Goal: Information Seeking & Learning: Learn about a topic

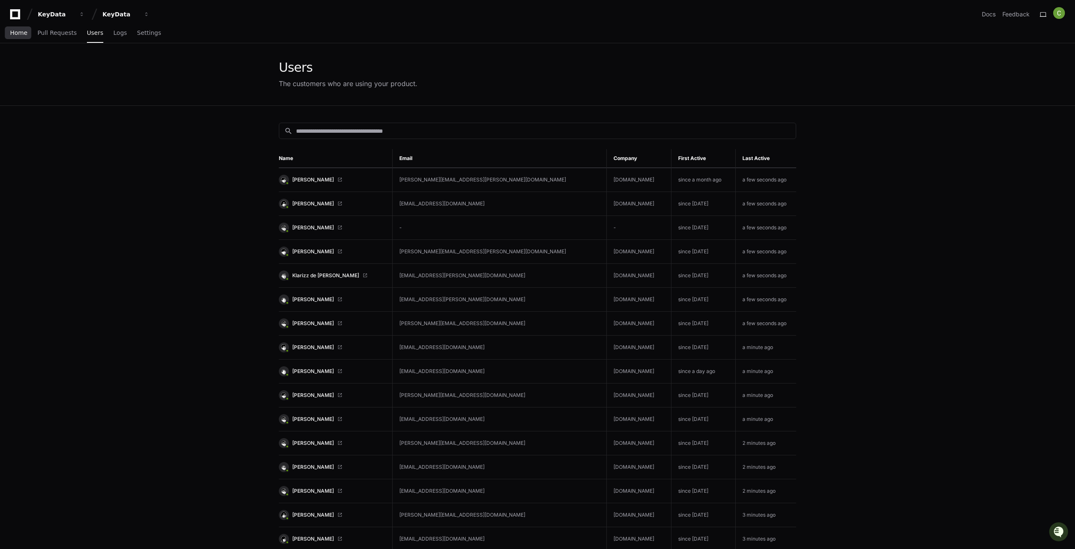
click at [11, 33] on span "Home" at bounding box center [18, 32] width 17 height 5
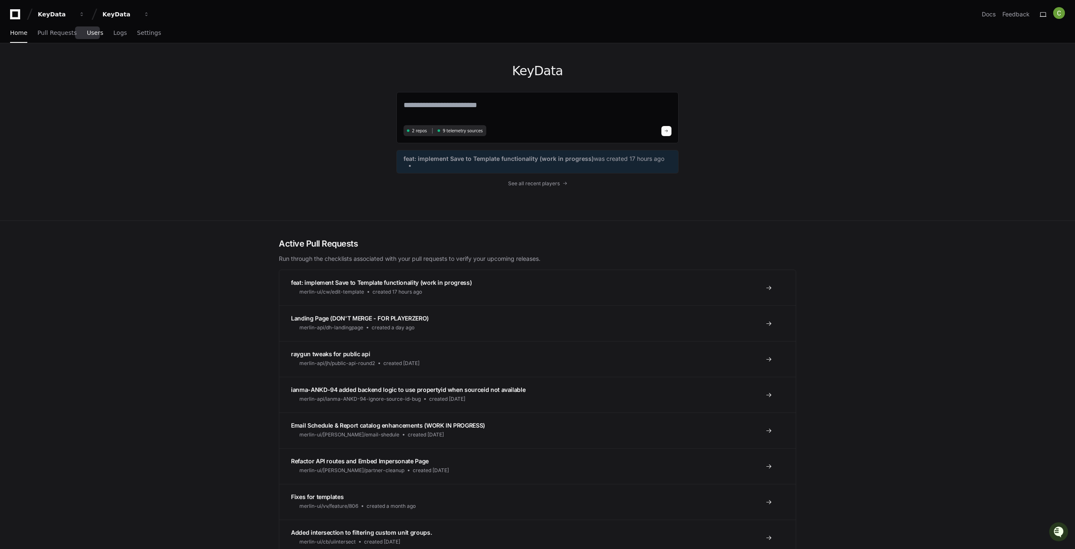
click at [89, 34] on span "Users" at bounding box center [95, 32] width 16 height 5
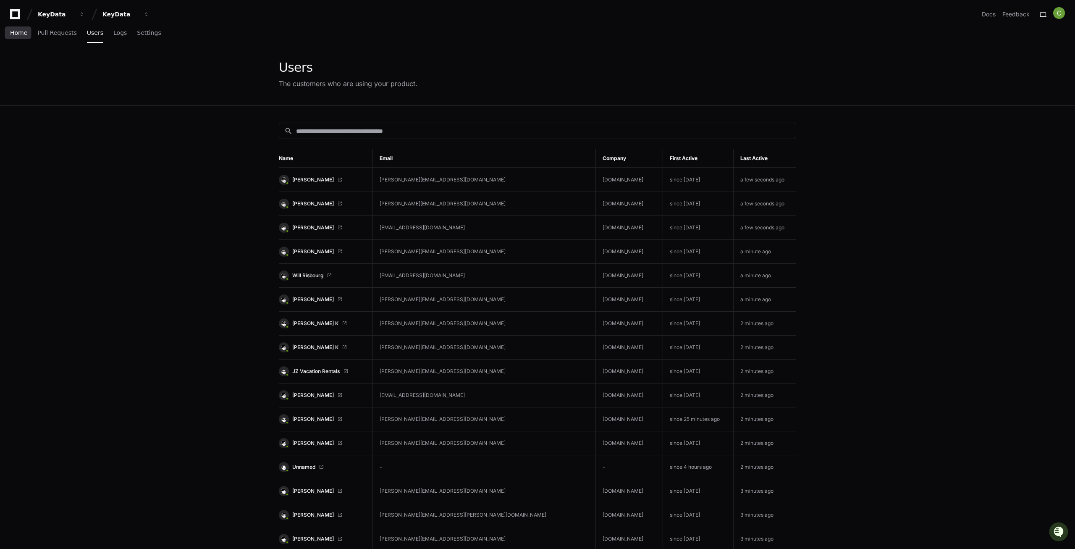
click at [19, 35] on span "Home" at bounding box center [18, 32] width 17 height 5
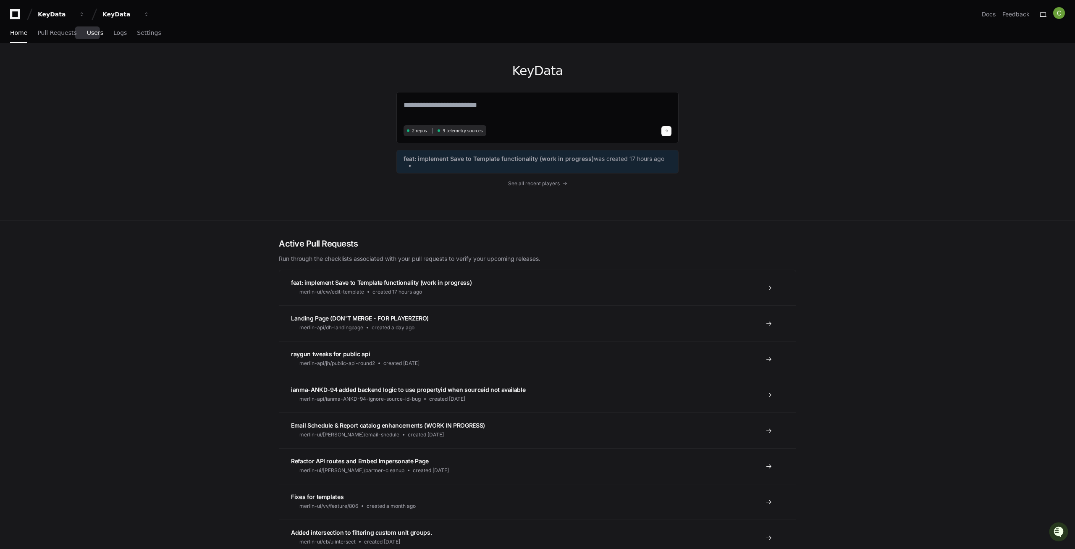
click at [87, 35] on span "Users" at bounding box center [95, 32] width 16 height 5
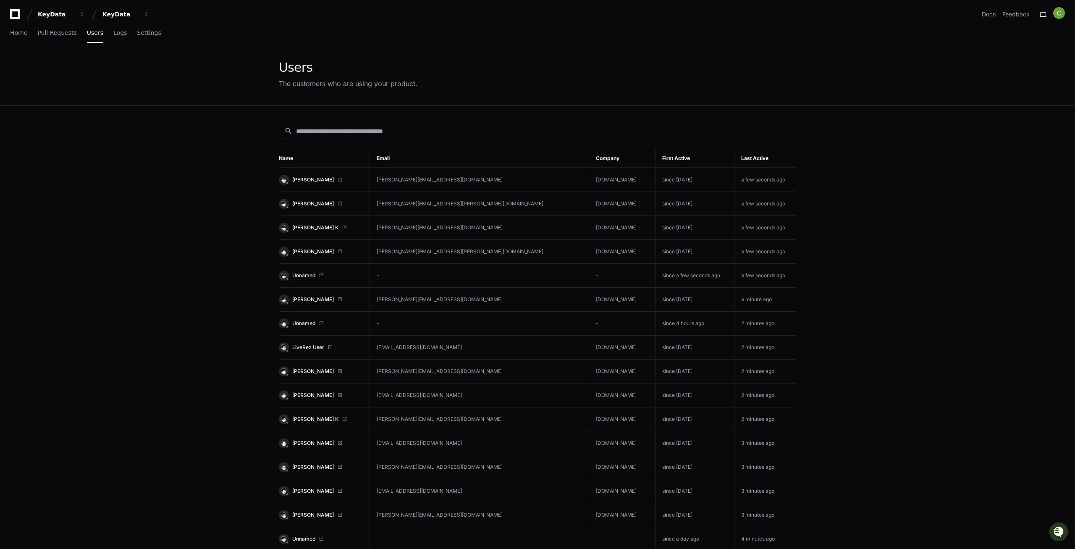
click at [295, 181] on span "[PERSON_NAME]" at bounding box center [313, 179] width 42 height 7
click at [311, 170] on td "[PERSON_NAME]" at bounding box center [324, 180] width 91 height 24
click at [310, 179] on span "[PERSON_NAME]" at bounding box center [313, 179] width 42 height 7
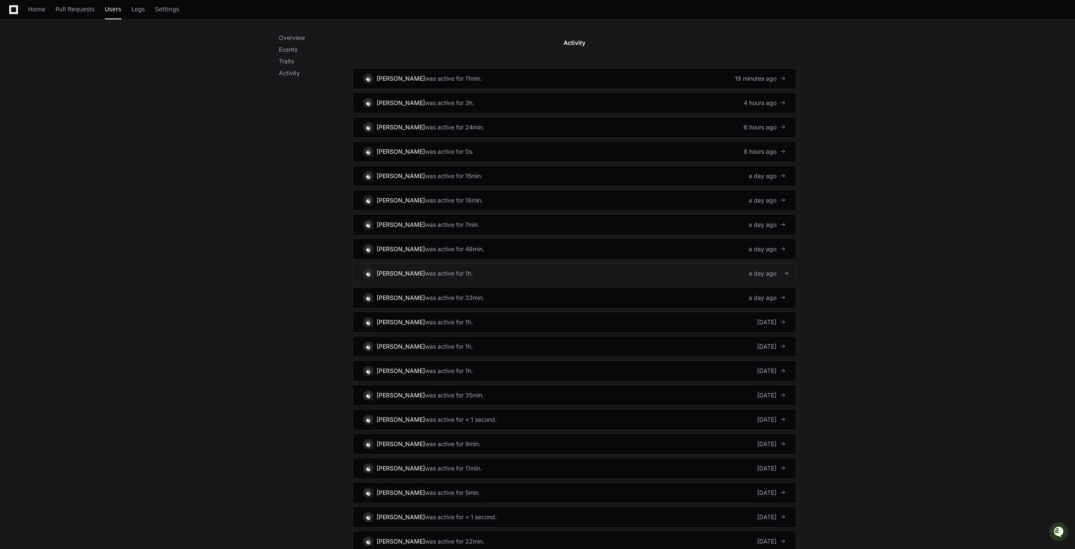
scroll to position [501, 0]
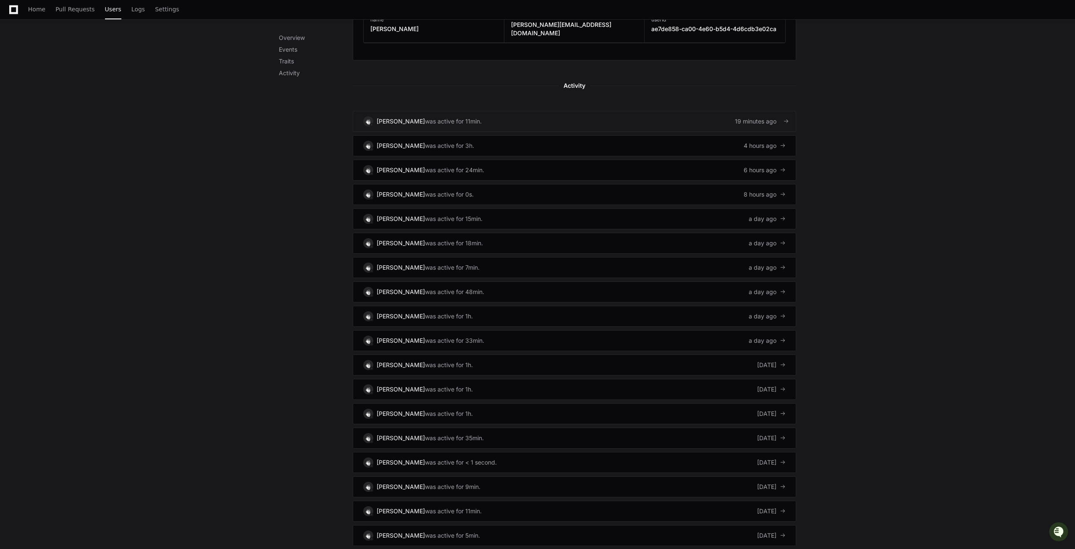
click at [391, 117] on div "[PERSON_NAME]" at bounding box center [401, 121] width 48 height 8
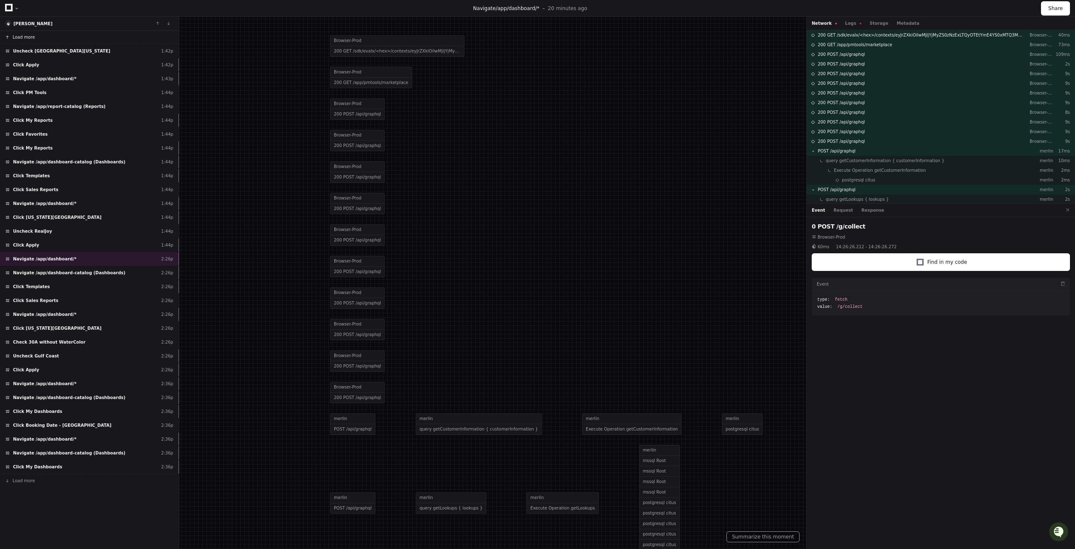
click at [63, 35] on button "Load more" at bounding box center [89, 37] width 179 height 13
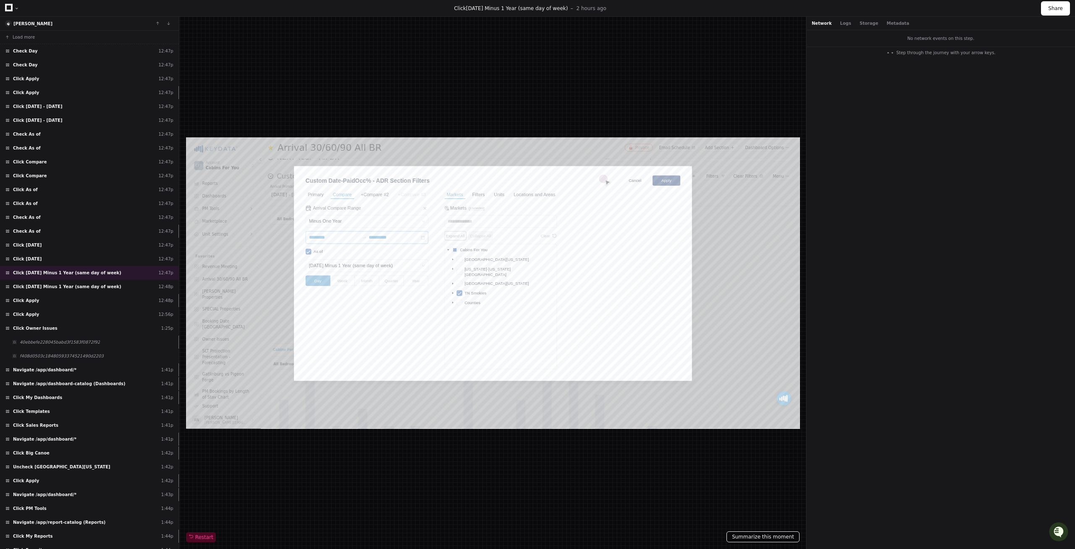
click at [767, 537] on button "Summarize this moment" at bounding box center [763, 536] width 73 height 11
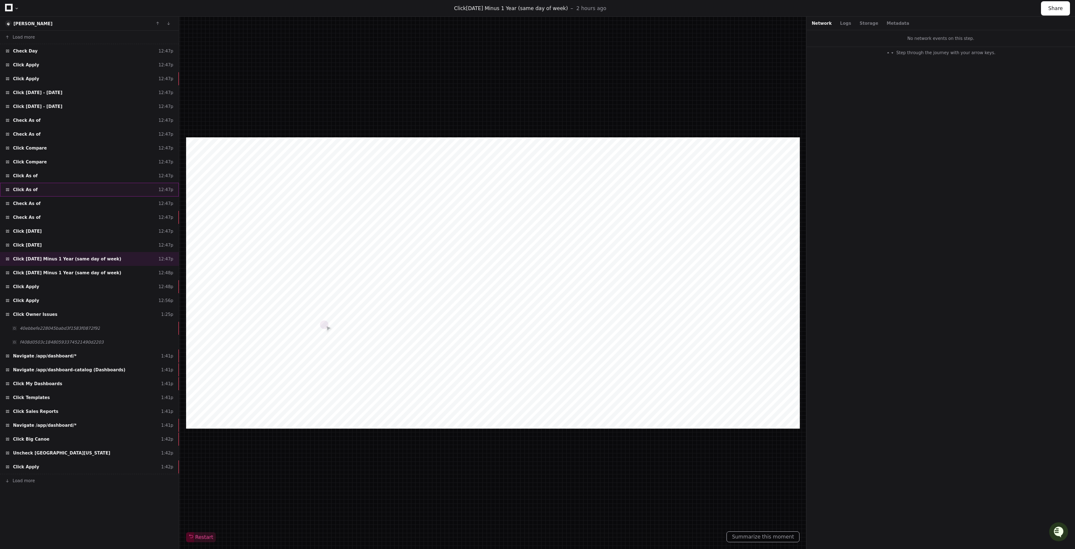
click at [64, 192] on div "Click As of 12:47p" at bounding box center [89, 190] width 179 height 14
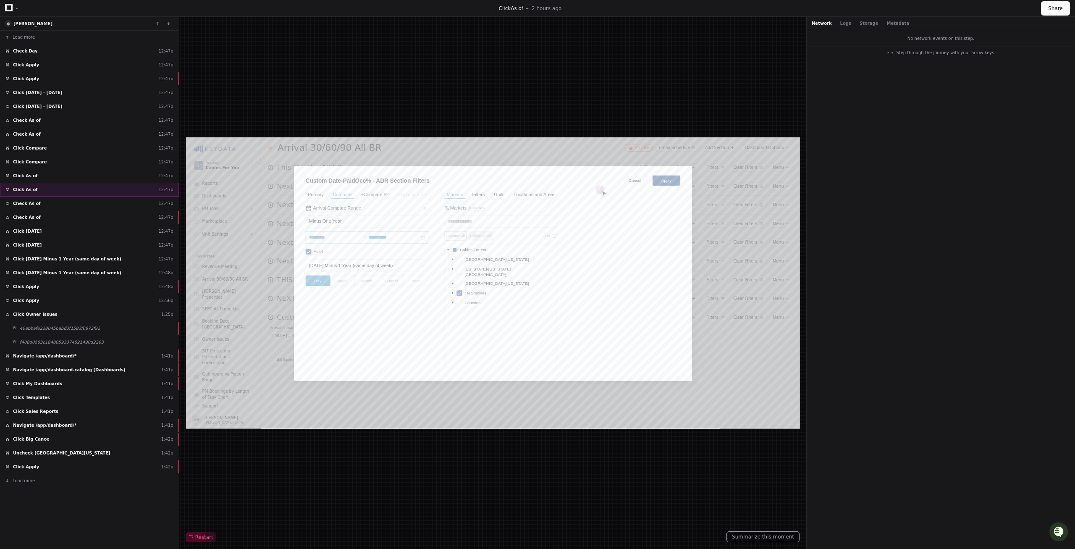
scroll to position [207, 0]
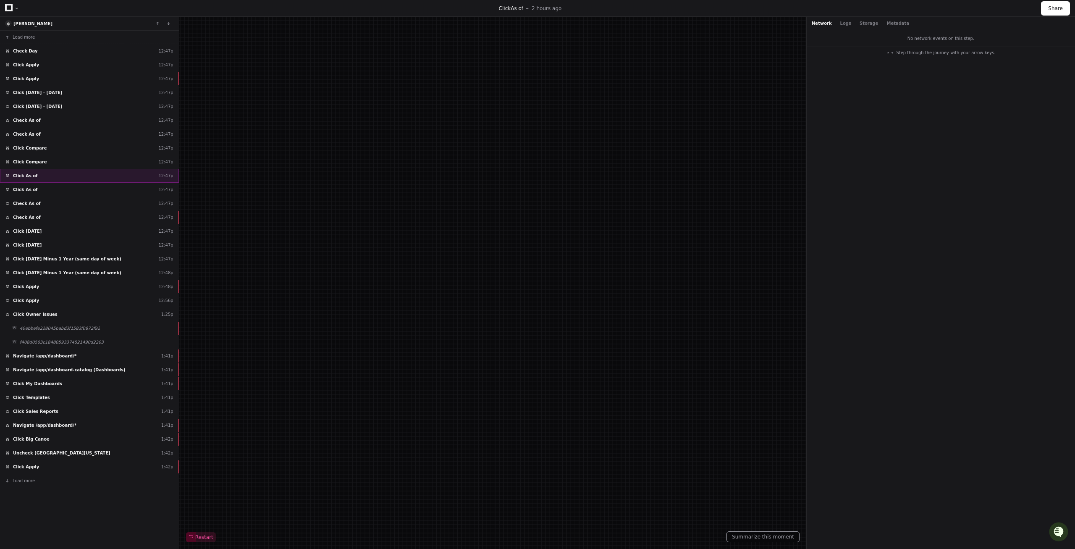
click at [112, 172] on div "Click As of 12:47p" at bounding box center [89, 176] width 179 height 14
click at [92, 163] on div "Click Compare 12:47p" at bounding box center [89, 162] width 179 height 14
click at [764, 538] on button "Summarize this moment" at bounding box center [763, 536] width 73 height 11
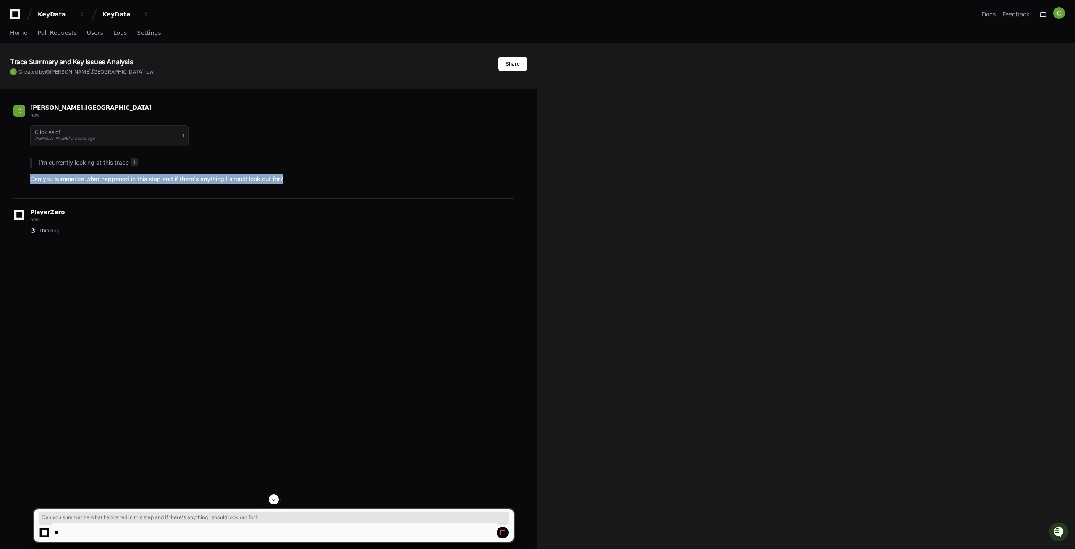
drag, startPoint x: 284, startPoint y: 182, endPoint x: 21, endPoint y: 180, distance: 262.5
click at [21, 180] on div "Click As of [PERSON_NAME] 2 hours ago 1 I'm currently looking at this trace 1 C…" at bounding box center [263, 152] width 500 height 64
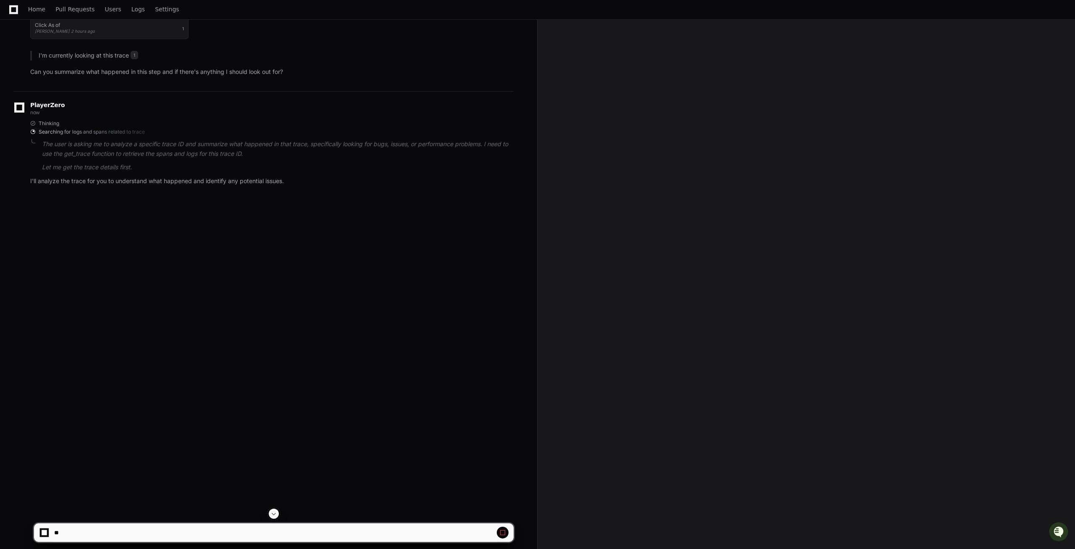
scroll to position [94, 0]
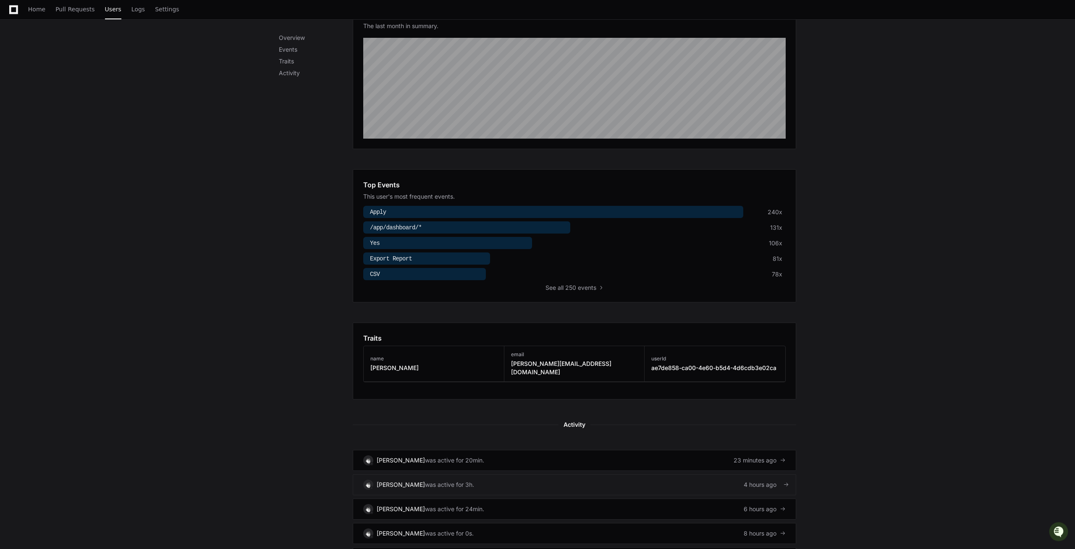
scroll to position [214, 0]
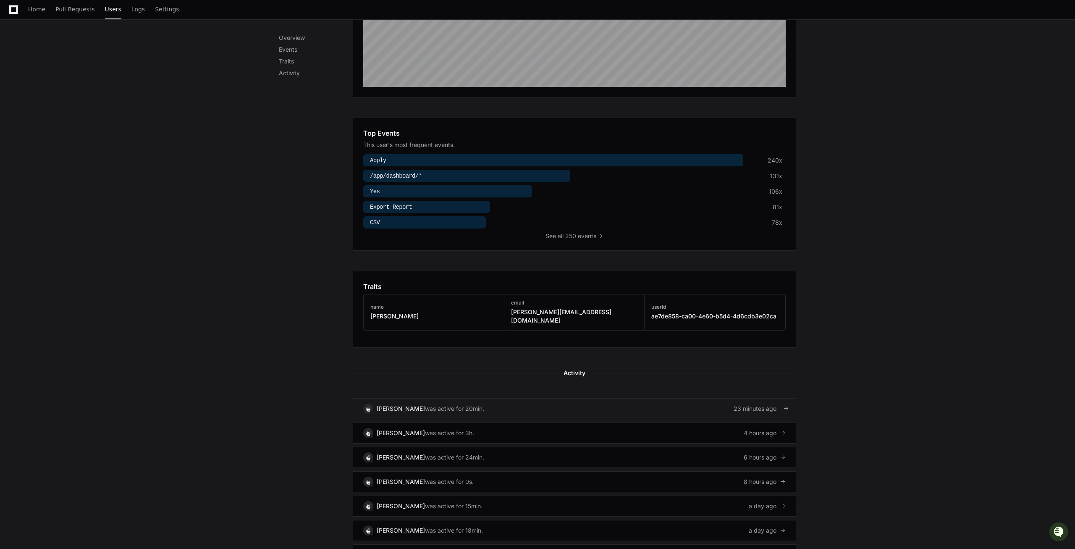
click at [414, 404] on div "[PERSON_NAME]" at bounding box center [401, 408] width 48 height 8
